Goal: Task Accomplishment & Management: Complete application form

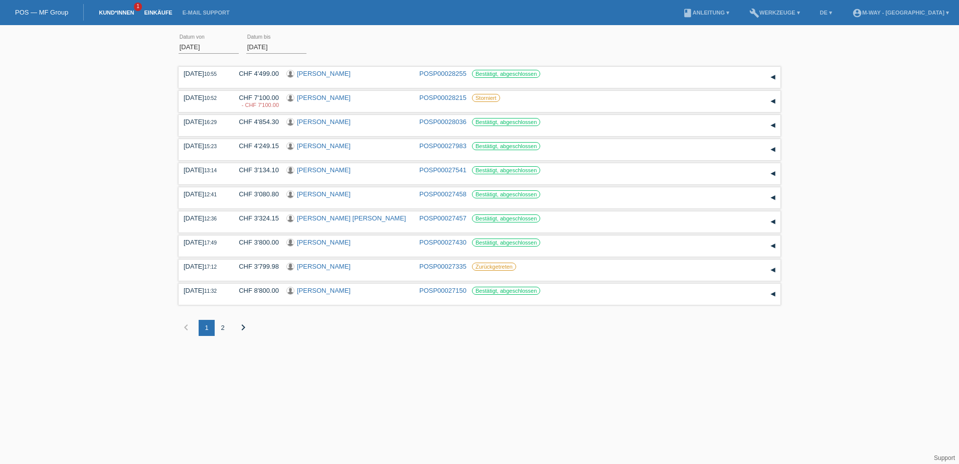
click at [113, 14] on link "Kund*innen" at bounding box center [116, 13] width 45 height 6
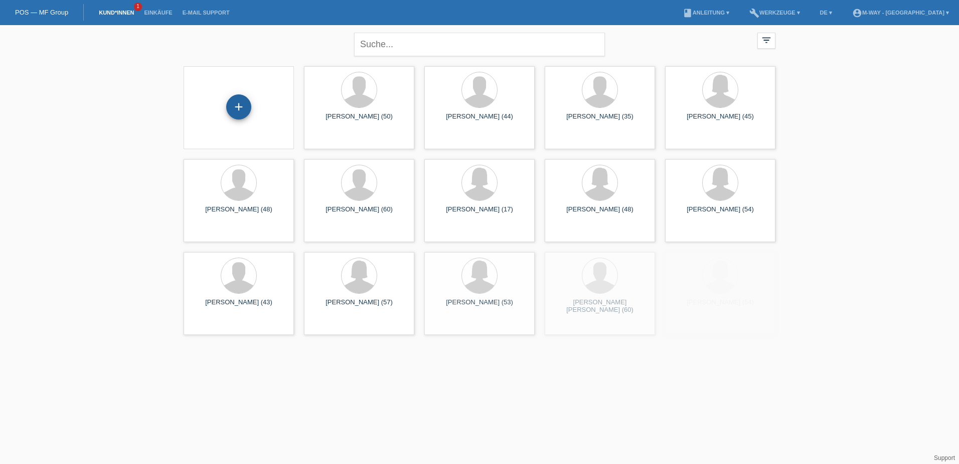
click at [235, 109] on div "+" at bounding box center [238, 106] width 25 height 25
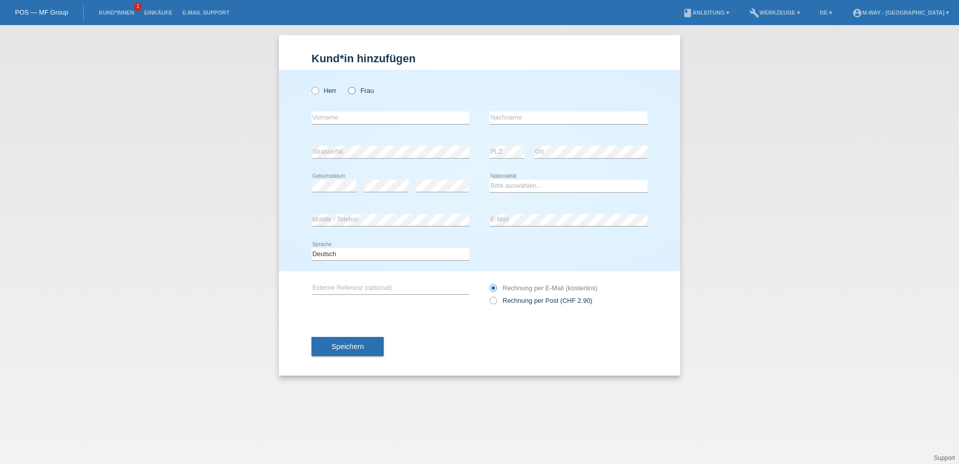
click at [347, 85] on icon at bounding box center [347, 85] width 0 height 0
click at [352, 87] on input "Frau" at bounding box center [351, 90] width 7 height 7
radio input "true"
click at [335, 118] on input "text" at bounding box center [391, 117] width 158 height 13
type input "Saskia"
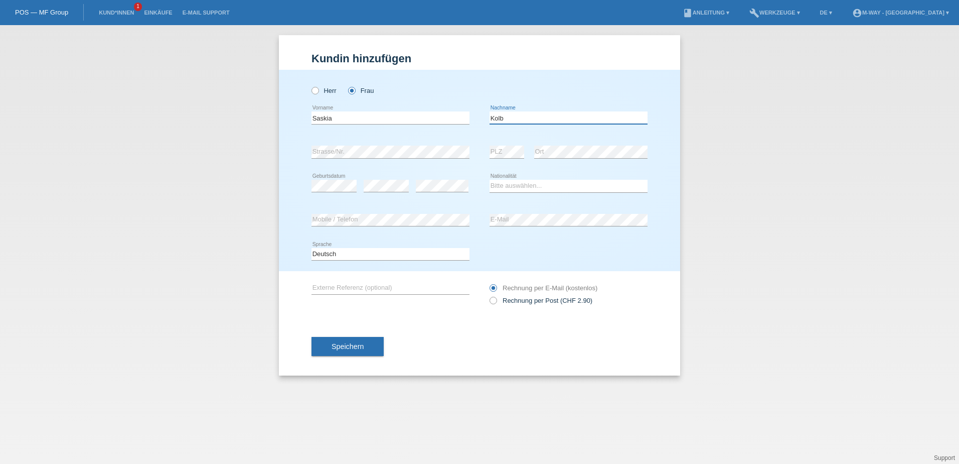
type input "Kolb"
click at [591, 187] on select "Bitte auswählen... Schweiz Deutschland Liechtenstein Österreich ------------ Af…" at bounding box center [569, 186] width 158 height 12
select select "DE"
click at [490, 180] on select "Bitte auswählen... Schweiz Deutschland Liechtenstein Österreich ------------ Af…" at bounding box center [569, 186] width 158 height 12
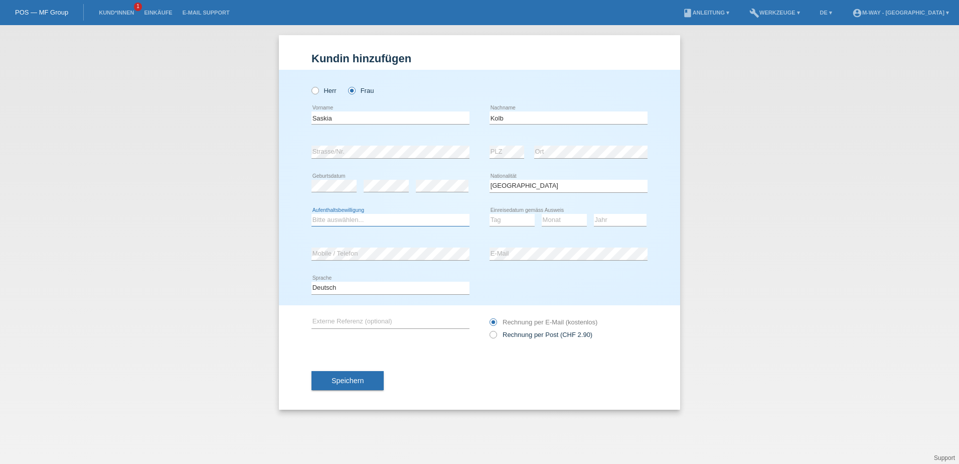
click at [374, 217] on select "Bitte auswählen... C B B - Flüchtlingsstatus Andere" at bounding box center [391, 220] width 158 height 12
select select "C"
click at [312, 214] on select "Bitte auswählen... C B B - Flüchtlingsstatus Andere" at bounding box center [391, 220] width 158 height 12
click at [520, 217] on select "Tag 01 02 03 04 05 06 07 08 09 10 11" at bounding box center [512, 220] width 45 height 12
select select "01"
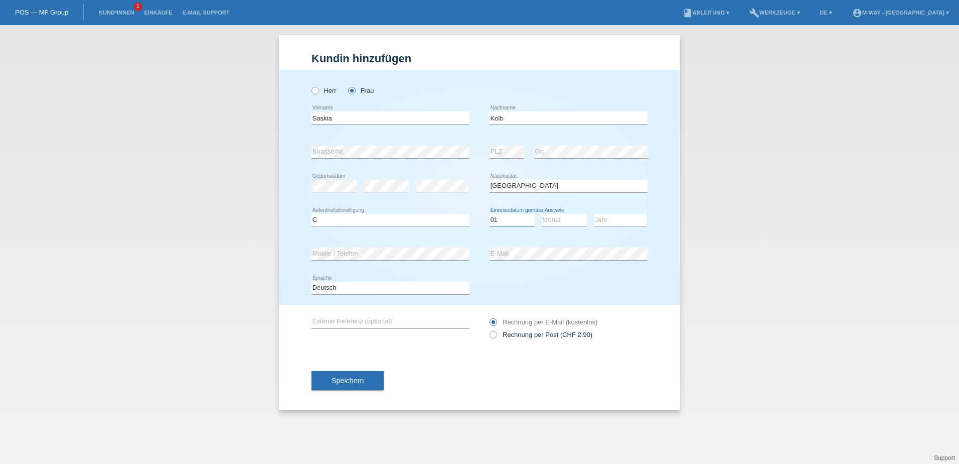
click at [490, 214] on select "Tag 01 02 03 04 05 06 07 08 09 10 11" at bounding box center [512, 220] width 45 height 12
click at [557, 225] on select "Monat 01 02 03 04 05 06 07 08 09 10 11" at bounding box center [564, 220] width 45 height 12
select select "11"
click at [542, 214] on select "Monat 01 02 03 04 05 06 07 08 09 10 11" at bounding box center [564, 220] width 45 height 12
click at [620, 215] on select "Jahr 2025 2024 2023 2022 2021 2020 2019 2018 2017 2016 2015 2014 2013 2012 2011…" at bounding box center [620, 220] width 53 height 12
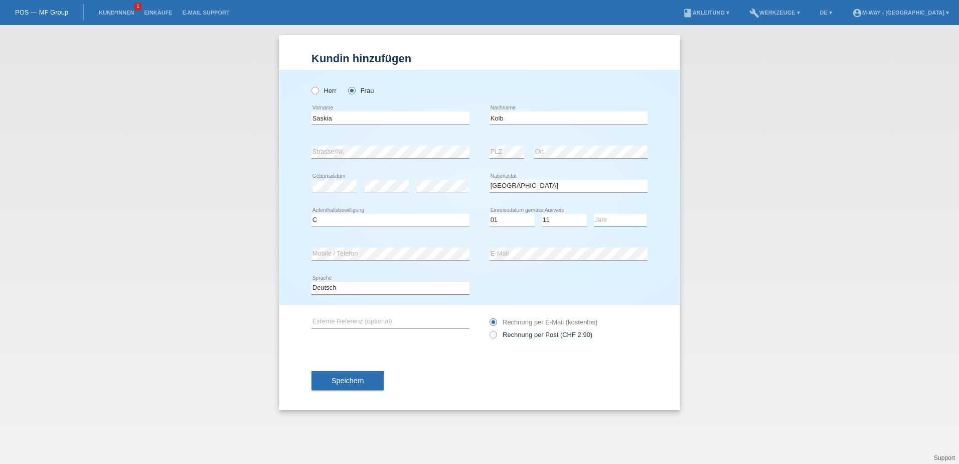
select select "2009"
click at [594, 214] on select "Jahr 2025 2024 2023 2022 2021 2020 2019 2018 2017 2016 2015 2014 2013 2012 2011…" at bounding box center [620, 220] width 53 height 12
click at [365, 376] on button "Speichern" at bounding box center [348, 380] width 72 height 19
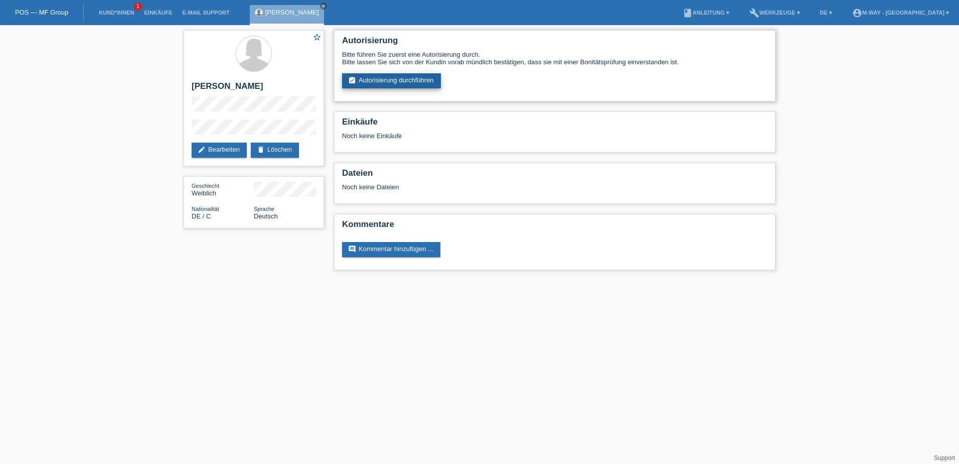
click at [399, 84] on link "assignment_turned_in Autorisierung durchführen" at bounding box center [391, 80] width 99 height 15
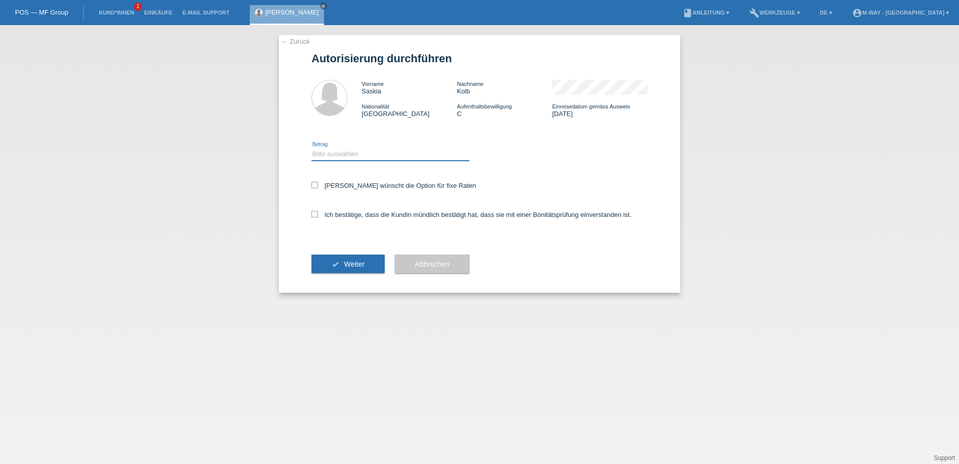
click at [334, 155] on select "Bitte auswählen CHF 1.00 - CHF 499.00 CHF 500.00 - CHF 1'999.00 CHF 2'000.00 - …" at bounding box center [391, 154] width 158 height 12
select select "3"
click at [312, 148] on select "Bitte auswählen CHF 1.00 - CHF 499.00 CHF 500.00 - CHF 1'999.00 CHF 2'000.00 - …" at bounding box center [391, 154] width 158 height 12
click at [316, 183] on icon at bounding box center [315, 185] width 7 height 7
click at [316, 183] on input "[PERSON_NAME] wünscht die Option für fixe Raten" at bounding box center [315, 185] width 7 height 7
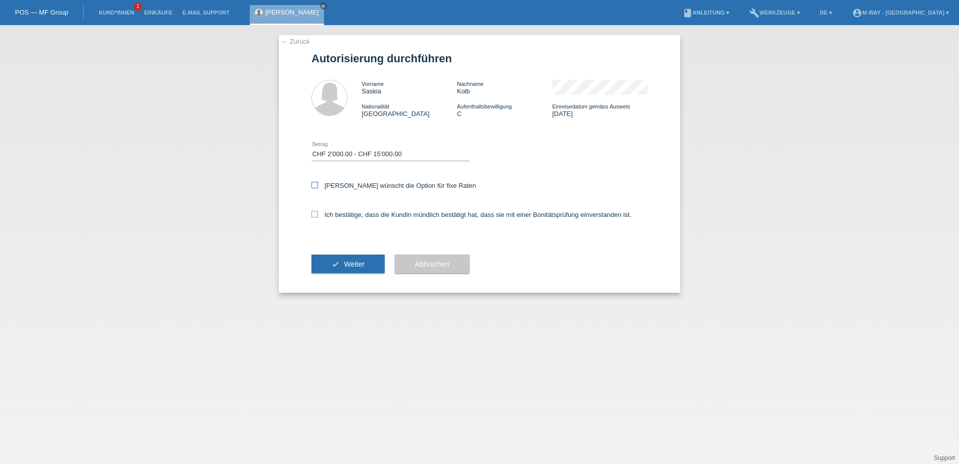
checkbox input "true"
click at [315, 211] on icon at bounding box center [315, 214] width 7 height 7
click at [315, 211] on input "Ich bestätige, dass die Kundin mündlich bestätigt hat, dass sie mit einer Bonit…" at bounding box center [315, 214] width 7 height 7
checkbox input "true"
click at [357, 263] on span "Weiter" at bounding box center [354, 264] width 21 height 8
